Goal: Check status: Check status

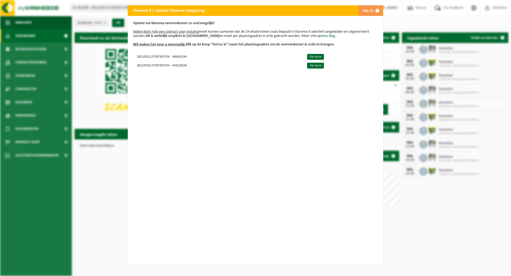
click at [377, 10] on span "button" at bounding box center [377, 10] width 11 height 11
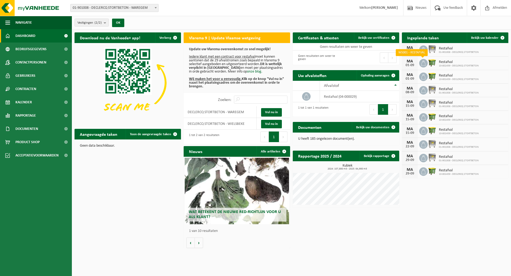
click at [419, 64] on span at bounding box center [423, 63] width 9 height 9
click at [483, 39] on span "Bekijk uw kalender" at bounding box center [484, 37] width 27 height 3
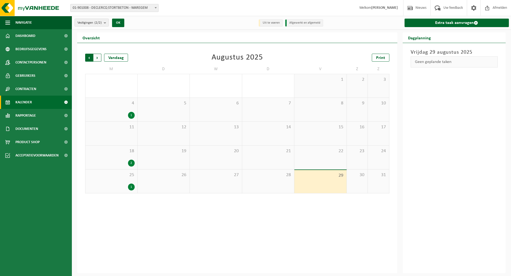
click at [98, 60] on span "Volgende" at bounding box center [97, 58] width 8 height 8
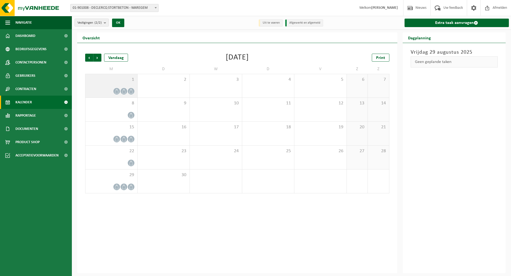
click at [131, 93] on span at bounding box center [131, 91] width 7 height 7
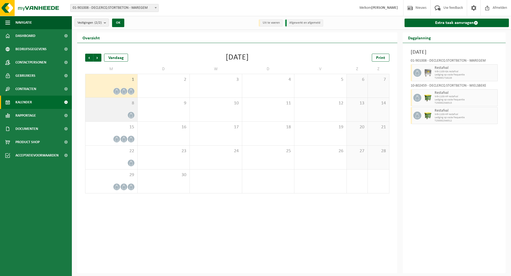
click at [129, 113] on span at bounding box center [131, 115] width 7 height 7
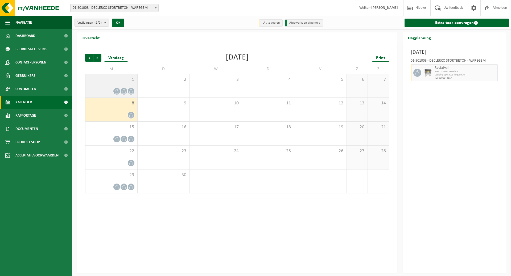
click at [124, 94] on div at bounding box center [123, 91] width 7 height 7
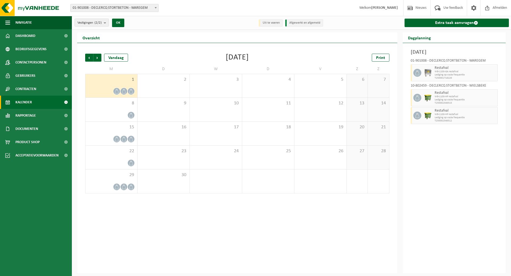
click at [111, 86] on div "1" at bounding box center [111, 85] width 52 height 23
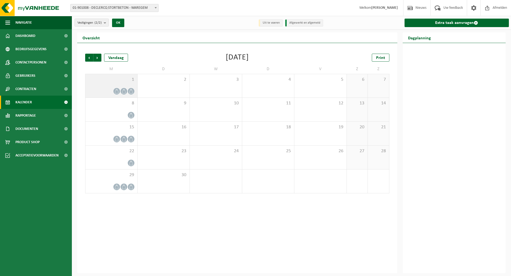
click at [119, 90] on span at bounding box center [116, 91] width 7 height 7
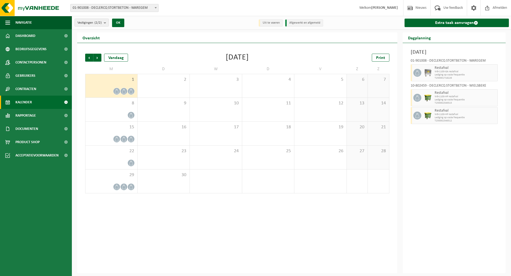
click at [445, 99] on span "Lediging op vaste frequentie" at bounding box center [465, 99] width 62 height 3
click at [426, 97] on img at bounding box center [428, 98] width 8 height 8
click at [427, 97] on img at bounding box center [428, 98] width 8 height 8
click at [416, 100] on span at bounding box center [417, 98] width 8 height 8
click at [122, 91] on icon at bounding box center [123, 91] width 3 height 5
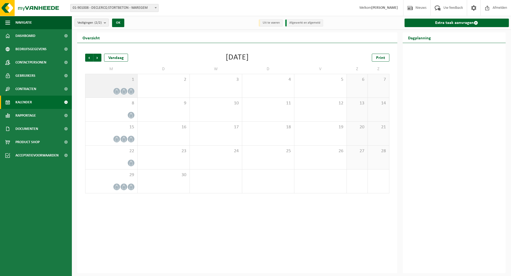
click at [111, 90] on div at bounding box center [111, 91] width 47 height 7
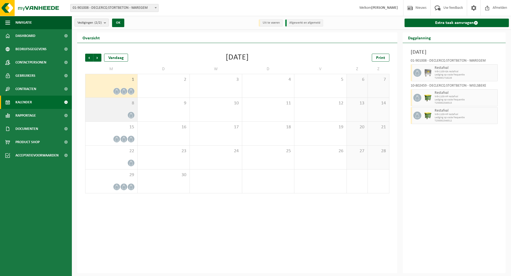
click at [114, 114] on div at bounding box center [111, 115] width 47 height 7
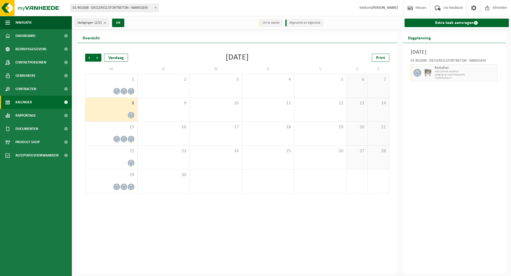
click at [134, 109] on div "8" at bounding box center [111, 110] width 52 height 24
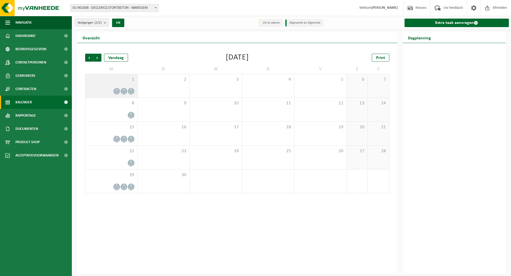
click at [125, 93] on icon at bounding box center [124, 91] width 5 height 5
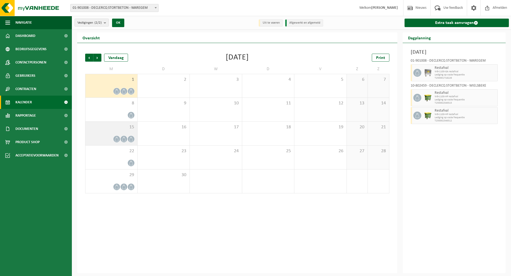
click at [129, 134] on div "15" at bounding box center [111, 134] width 52 height 24
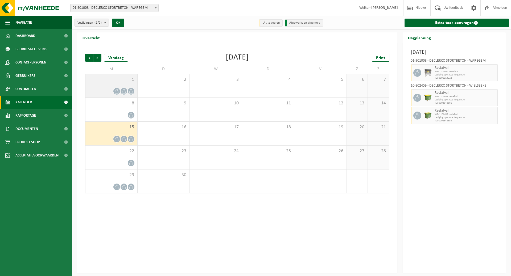
click at [110, 86] on div "1" at bounding box center [111, 85] width 52 height 23
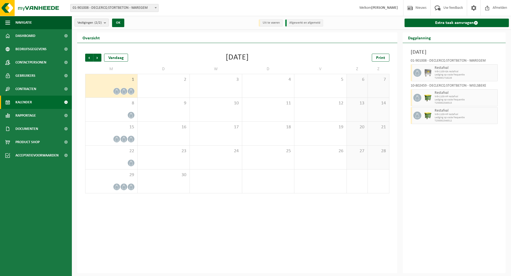
click at [123, 90] on icon at bounding box center [124, 91] width 5 height 5
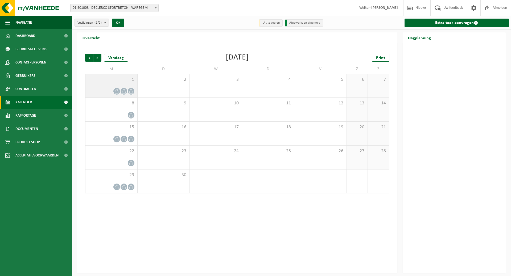
click at [130, 91] on icon at bounding box center [131, 91] width 5 height 5
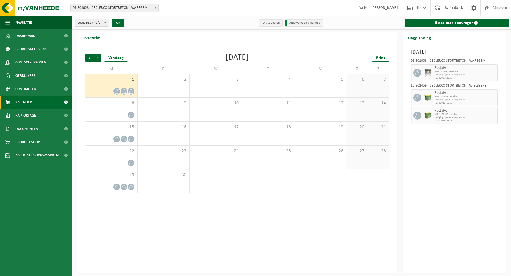
click at [438, 97] on span "WB-1100-HP restafval" at bounding box center [465, 96] width 62 height 3
click at [440, 118] on span "Lediging op vaste frequentie" at bounding box center [465, 117] width 62 height 3
click at [115, 109] on div "8" at bounding box center [111, 110] width 52 height 24
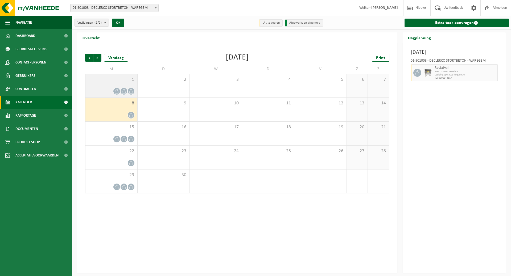
click at [120, 87] on div "1" at bounding box center [111, 85] width 52 height 23
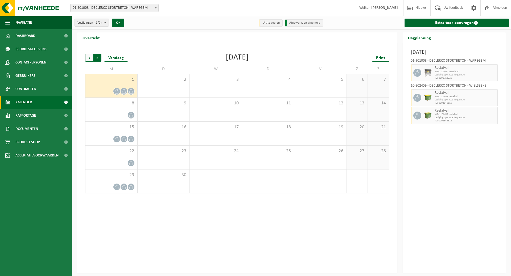
click at [90, 59] on span "Vorige" at bounding box center [89, 58] width 8 height 8
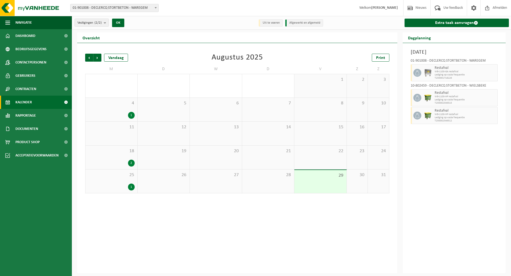
click at [113, 188] on div "1" at bounding box center [111, 187] width 47 height 7
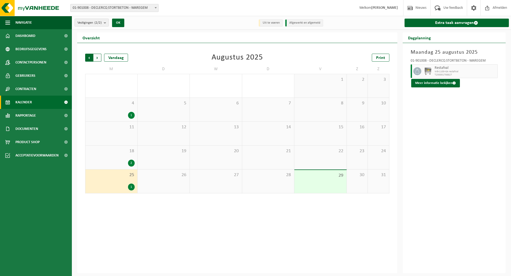
click at [98, 60] on span "Volgende" at bounding box center [97, 58] width 8 height 8
